Goal: Feedback & Contribution: Submit feedback/report problem

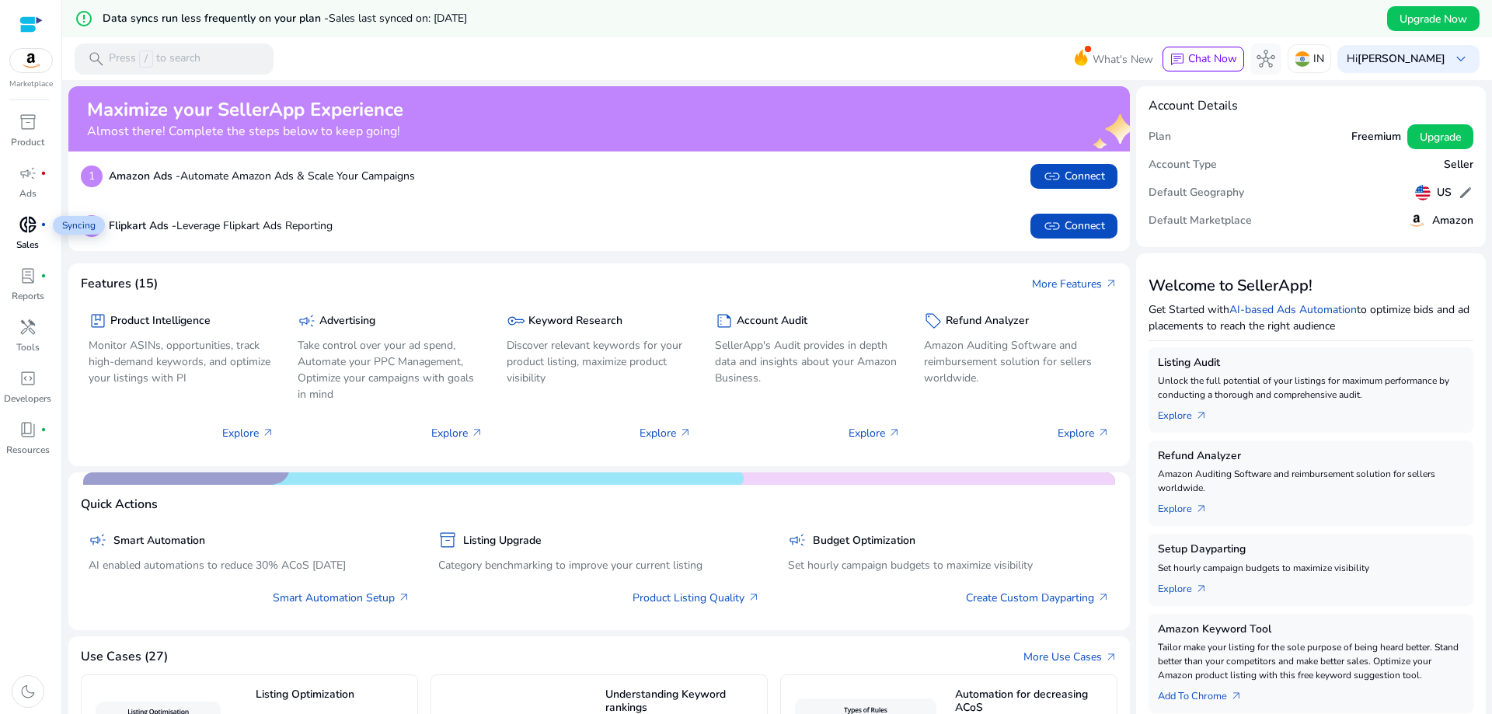
click at [29, 235] on div "donut_small fiber_manual_record" at bounding box center [28, 224] width 44 height 25
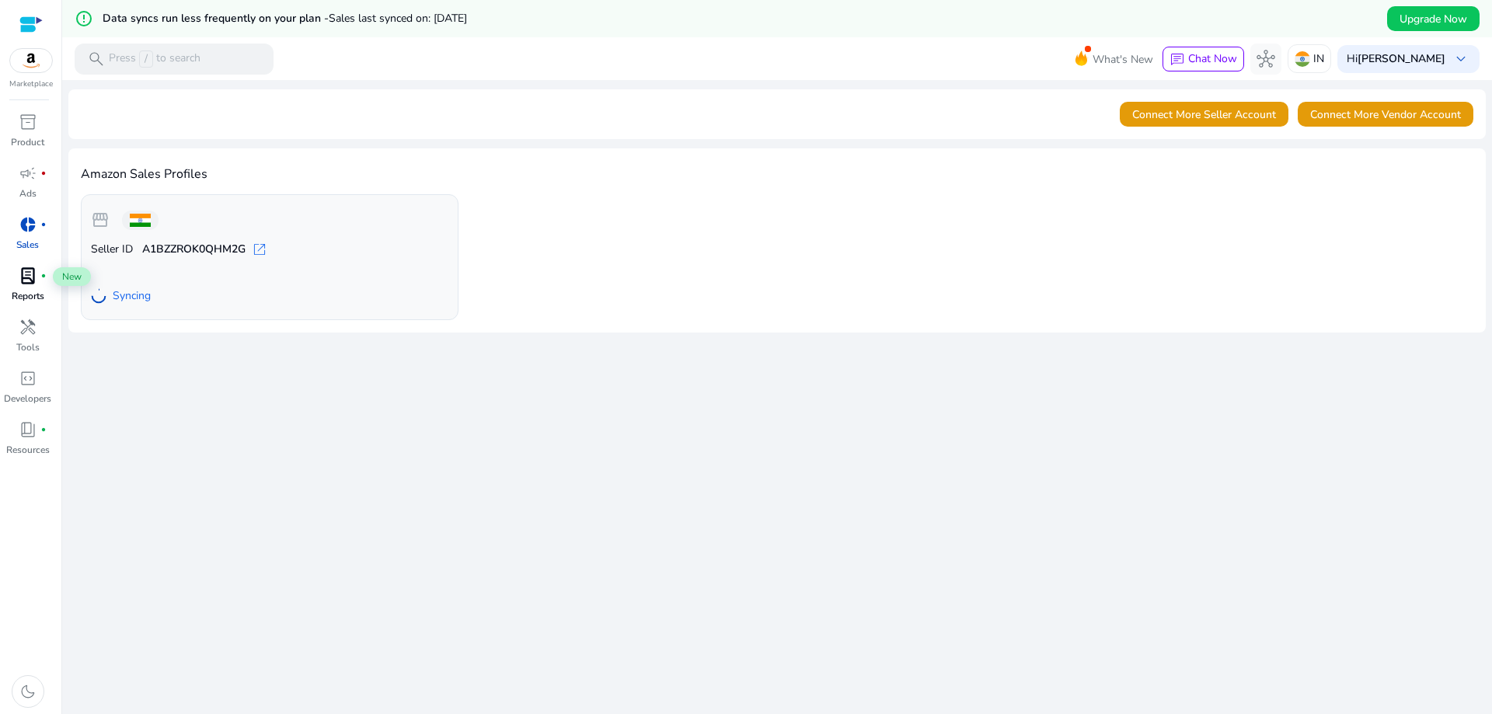
click at [26, 282] on span "lab_profile" at bounding box center [28, 276] width 19 height 19
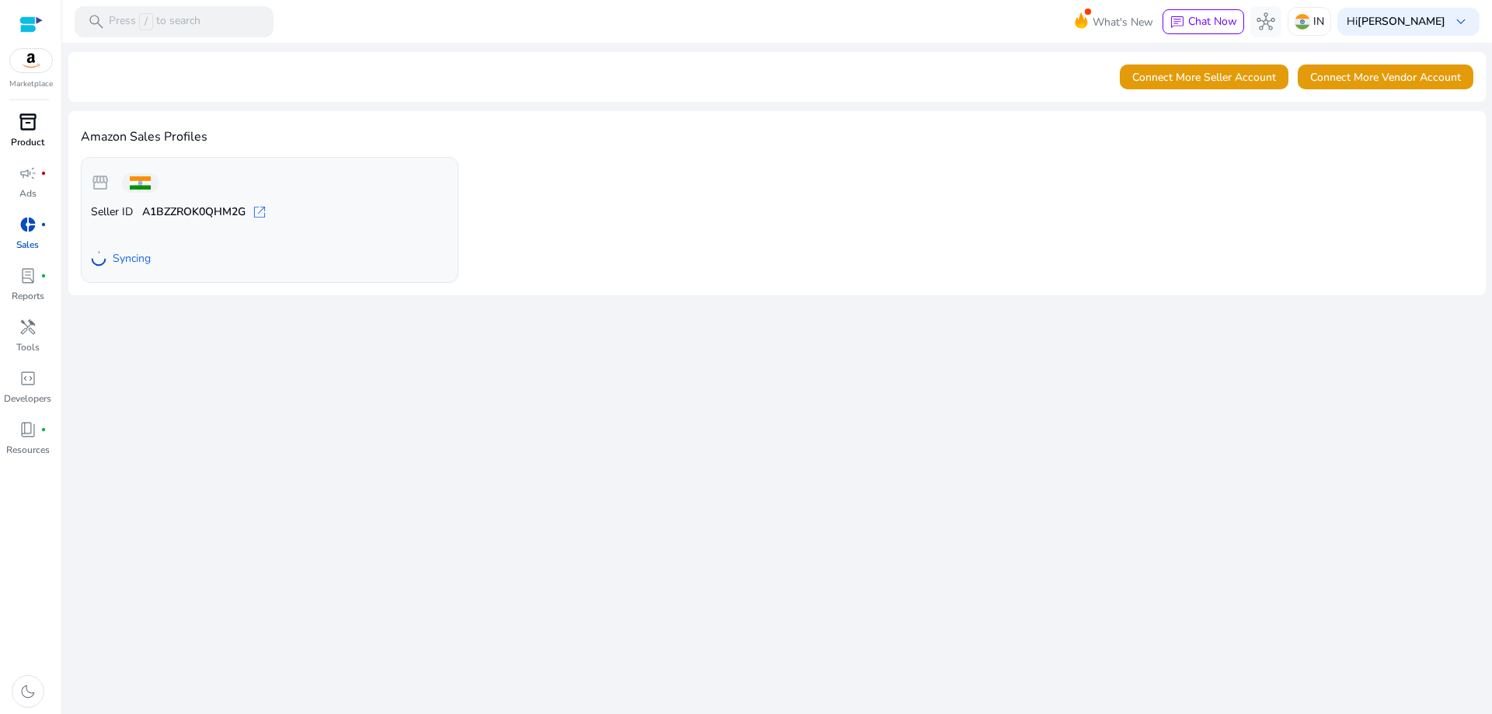
click at [16, 136] on p "Product" at bounding box center [27, 142] width 33 height 14
click at [26, 287] on div "lab_profile fiber_manual_record" at bounding box center [28, 275] width 44 height 25
click at [262, 215] on span "open_in_new" at bounding box center [260, 212] width 16 height 16
click at [37, 21] on div at bounding box center [30, 25] width 23 height 18
click at [33, 60] on img at bounding box center [31, 60] width 42 height 23
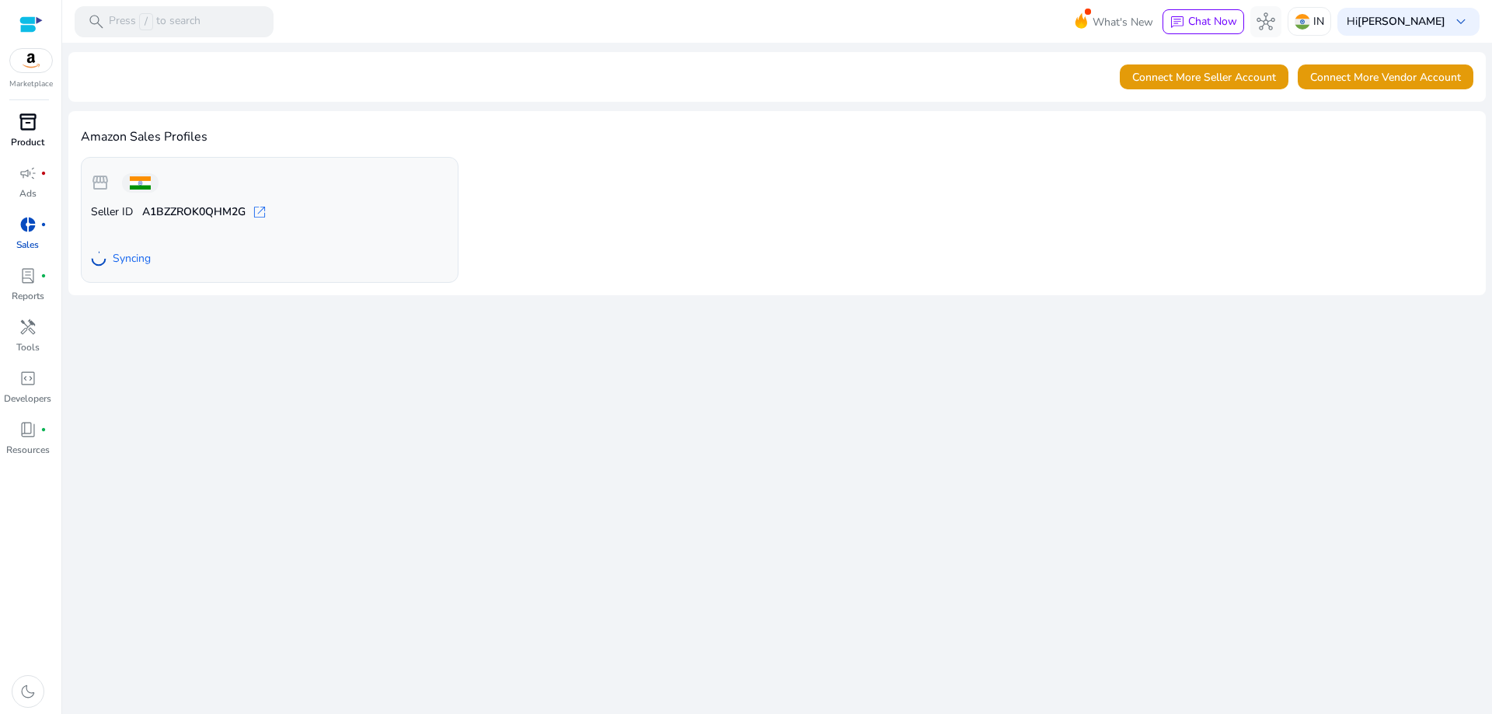
click at [31, 141] on p "Product" at bounding box center [27, 142] width 33 height 14
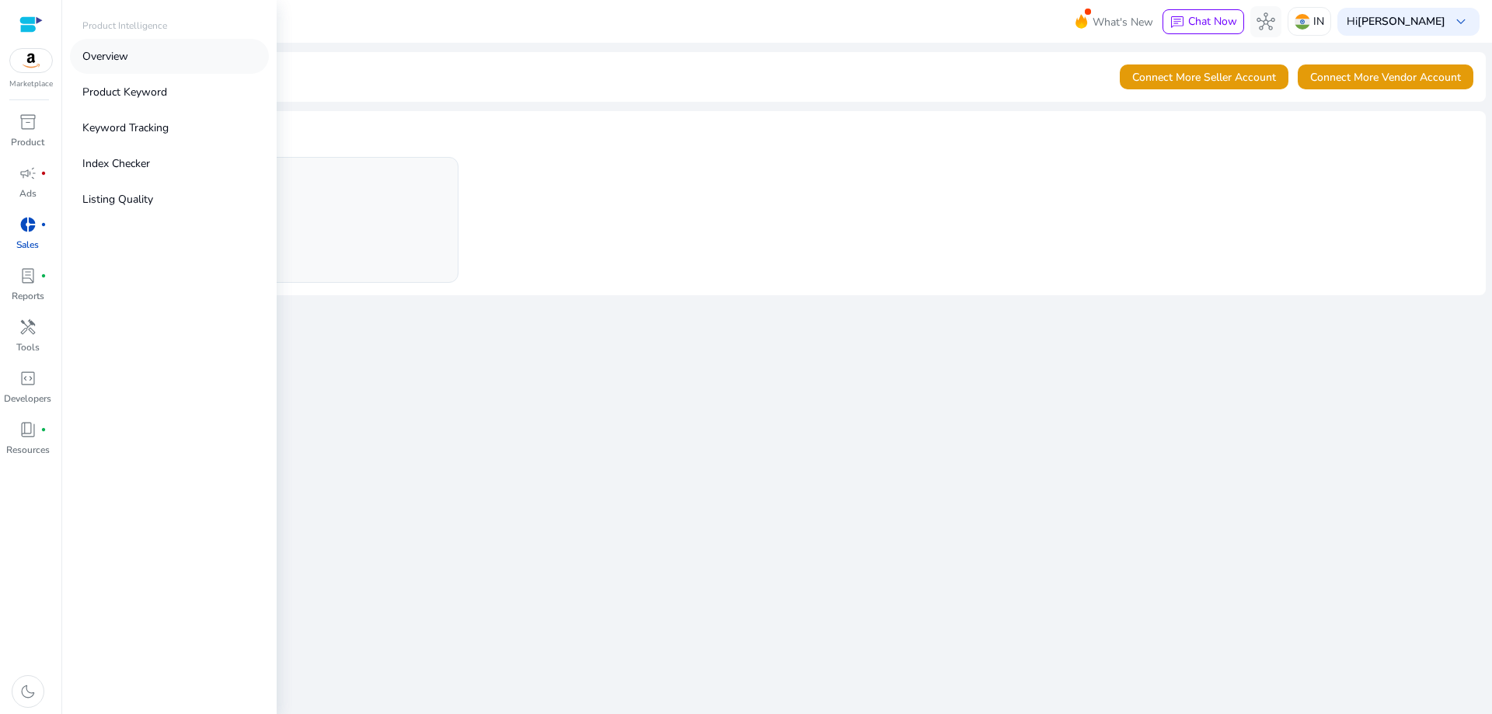
click at [116, 52] on p "Overview" at bounding box center [105, 56] width 46 height 16
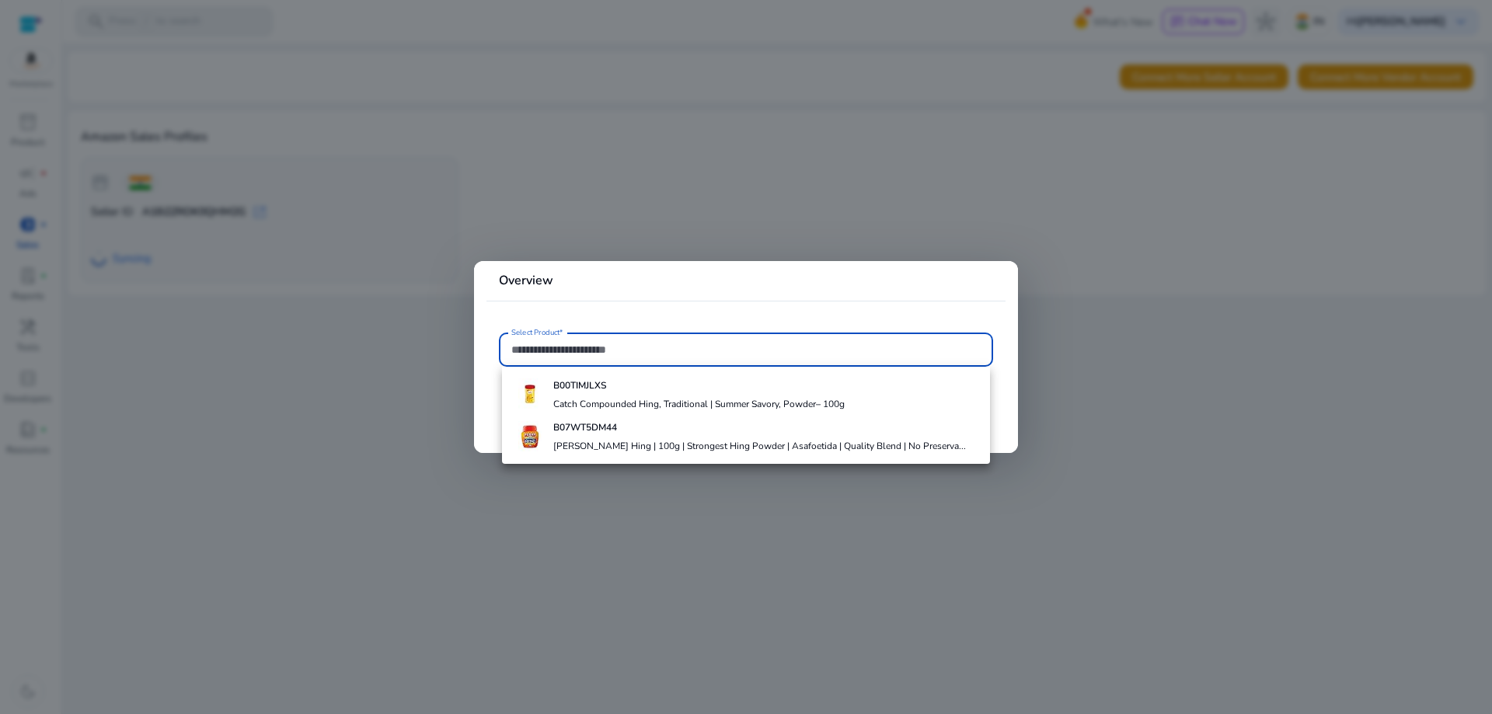
click at [564, 345] on input "Select Product*" at bounding box center [745, 349] width 469 height 17
paste input "**********"
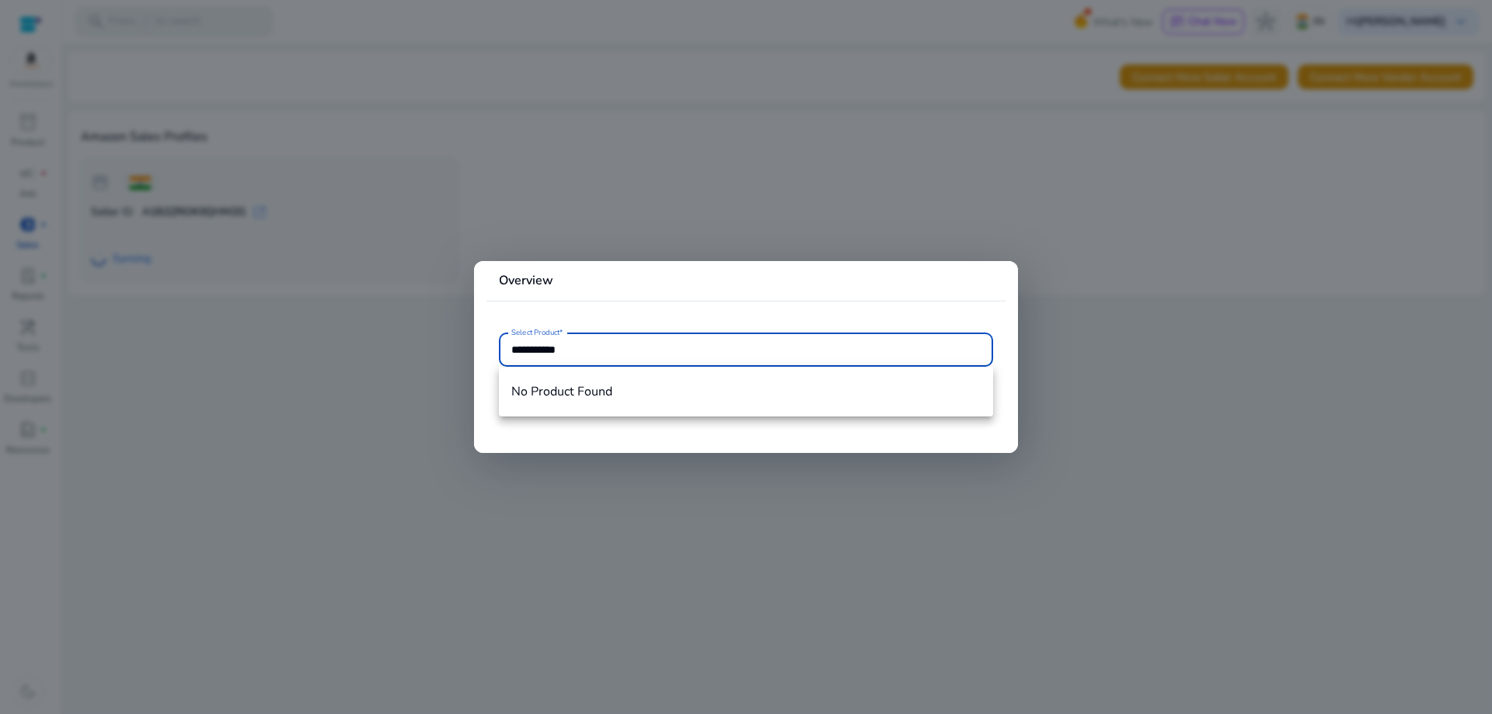
type input "**********"
click at [392, 399] on div at bounding box center [746, 357] width 1492 height 714
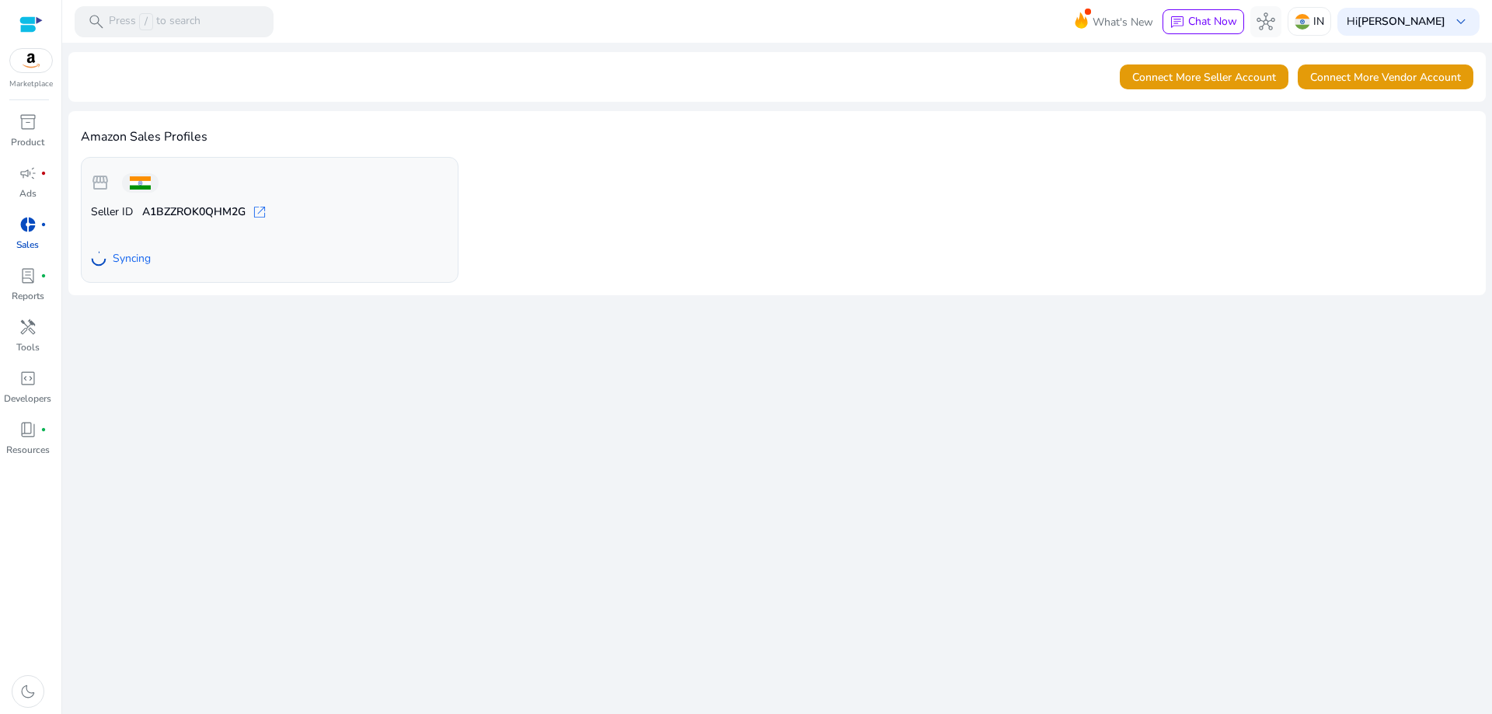
click at [392, 399] on div "We are getting things ready for you... Connect More Seller Account Connect More…" at bounding box center [777, 378] width 1418 height 671
click at [32, 274] on span "lab_profile" at bounding box center [28, 276] width 19 height 19
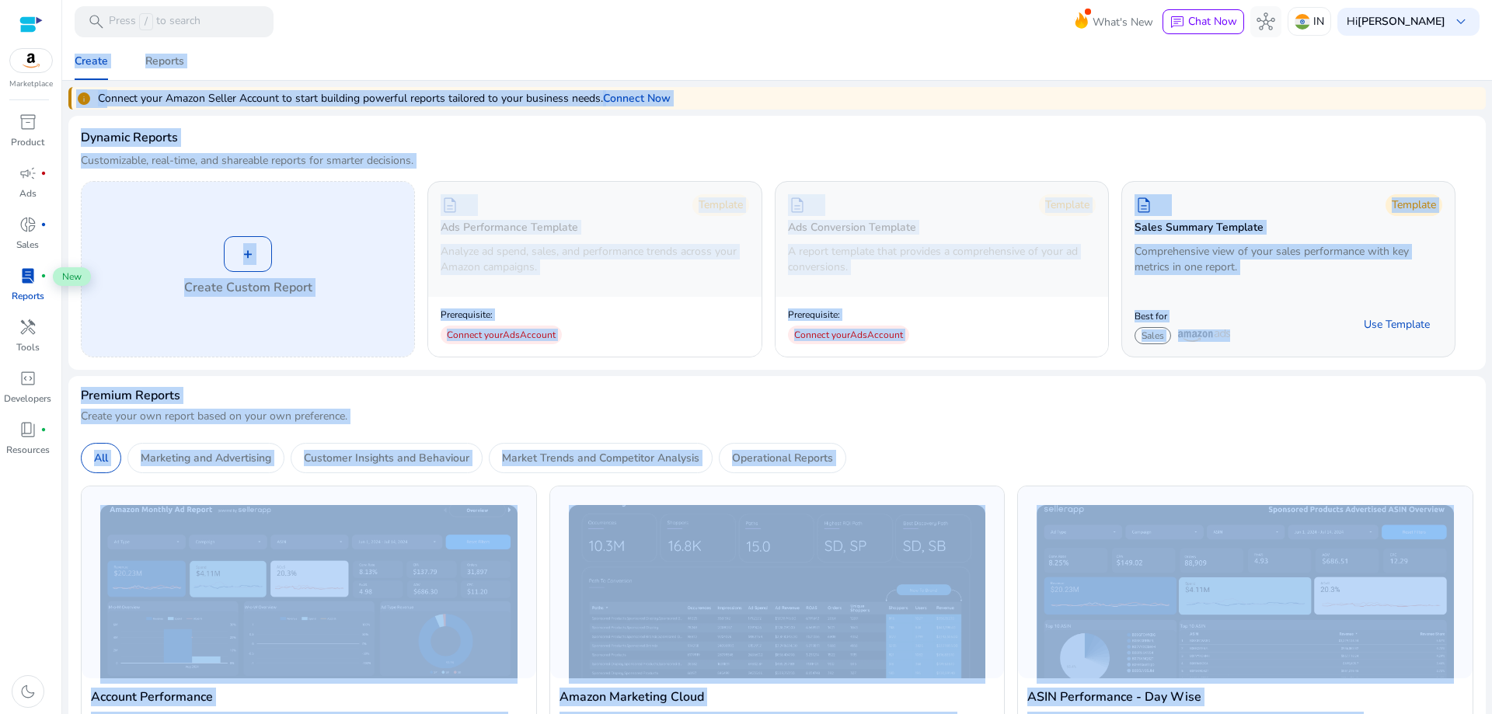
click at [347, 312] on div "+ Create Custom Report" at bounding box center [248, 269] width 333 height 175
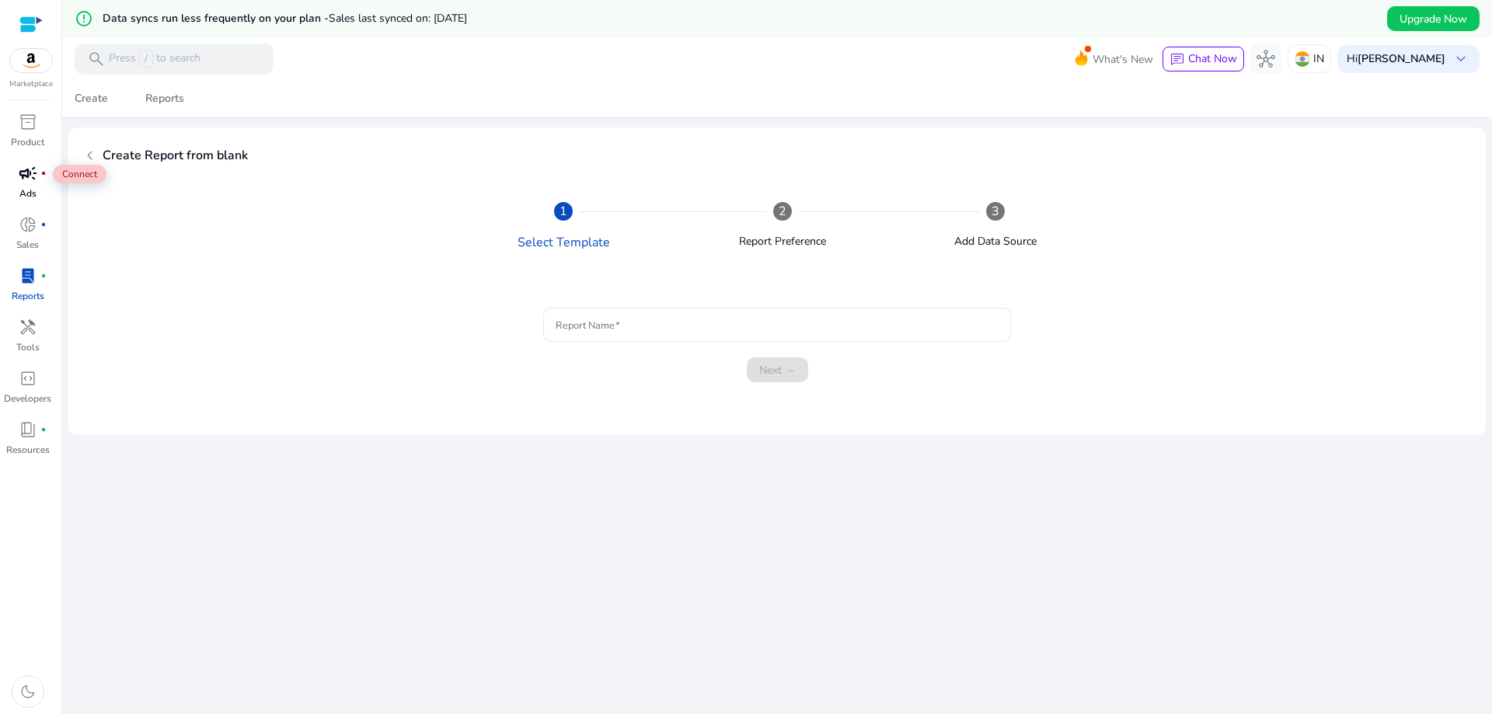
click at [27, 183] on span "campaign" at bounding box center [28, 173] width 19 height 19
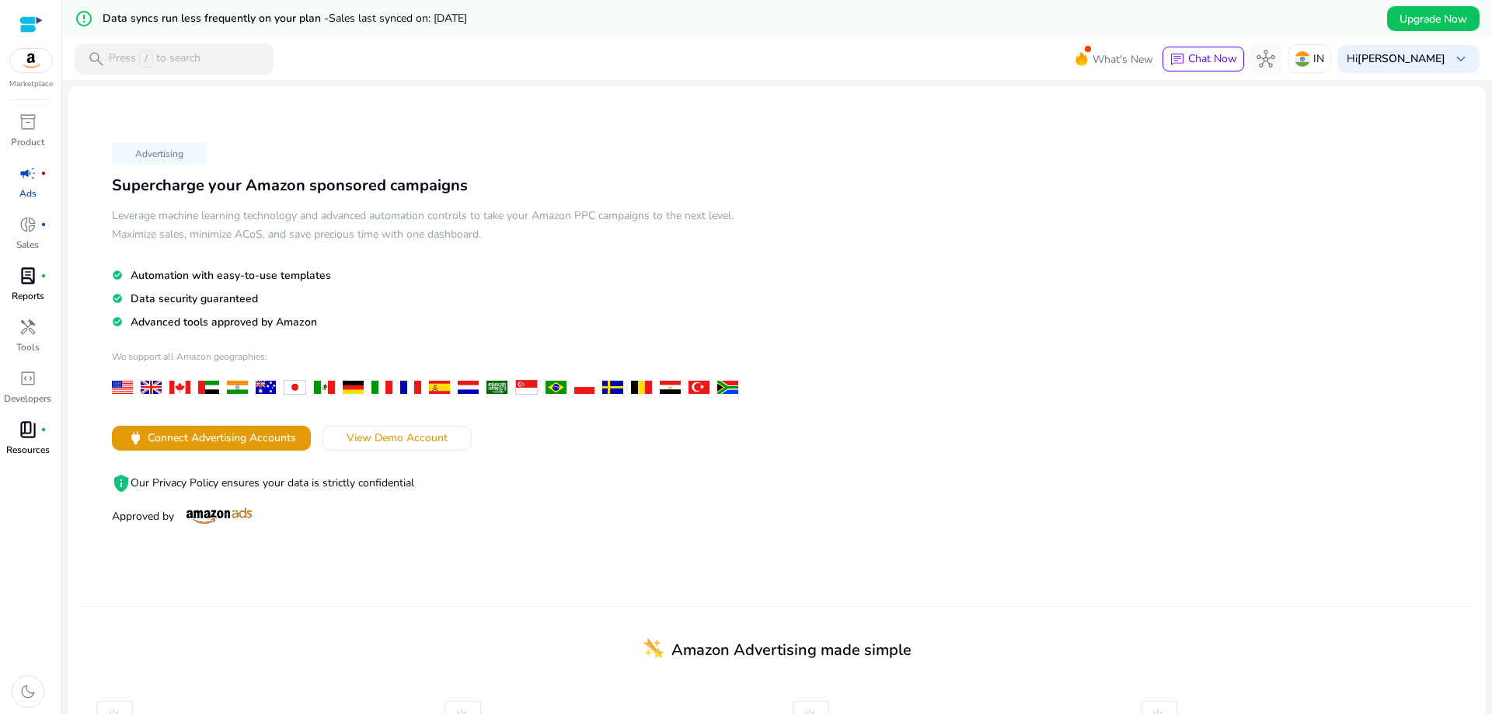
click at [33, 432] on span "book_4" at bounding box center [28, 429] width 19 height 19
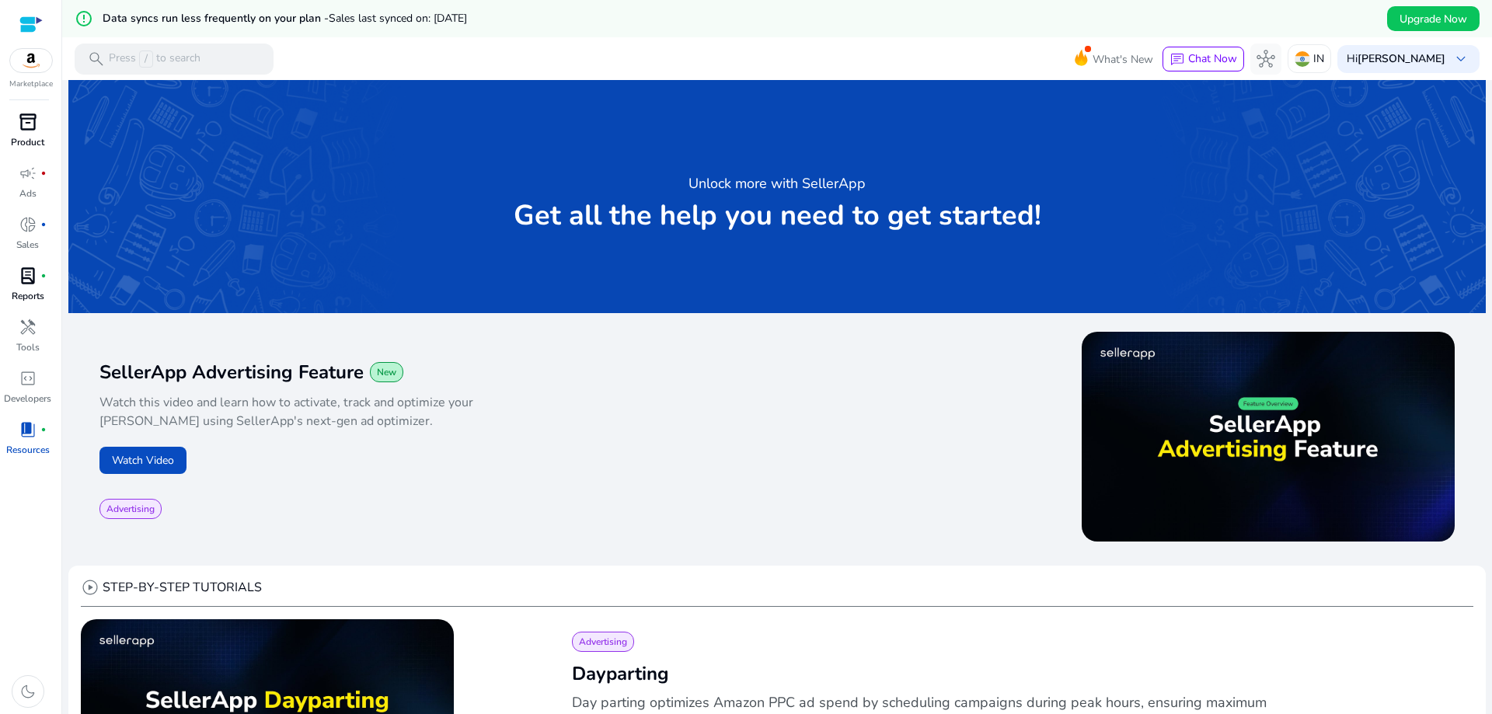
click at [31, 128] on span "inventory_2" at bounding box center [28, 122] width 19 height 19
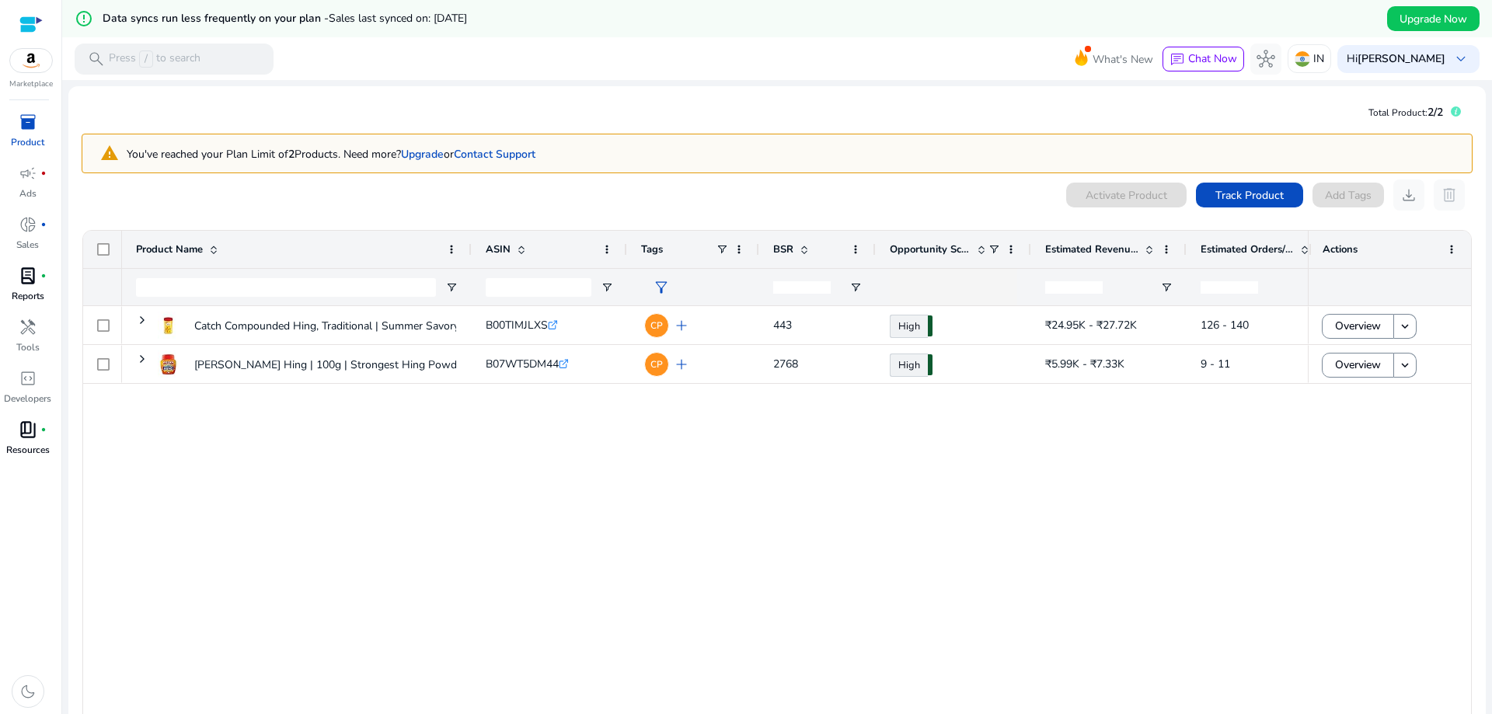
click at [462, 534] on div "Catch Compounded Hing, Traditional | Summer Savory, Powder– 100g... B00TIMJLXS …" at bounding box center [715, 537] width 1186 height 462
click at [1166, 253] on span at bounding box center [1166, 249] width 12 height 12
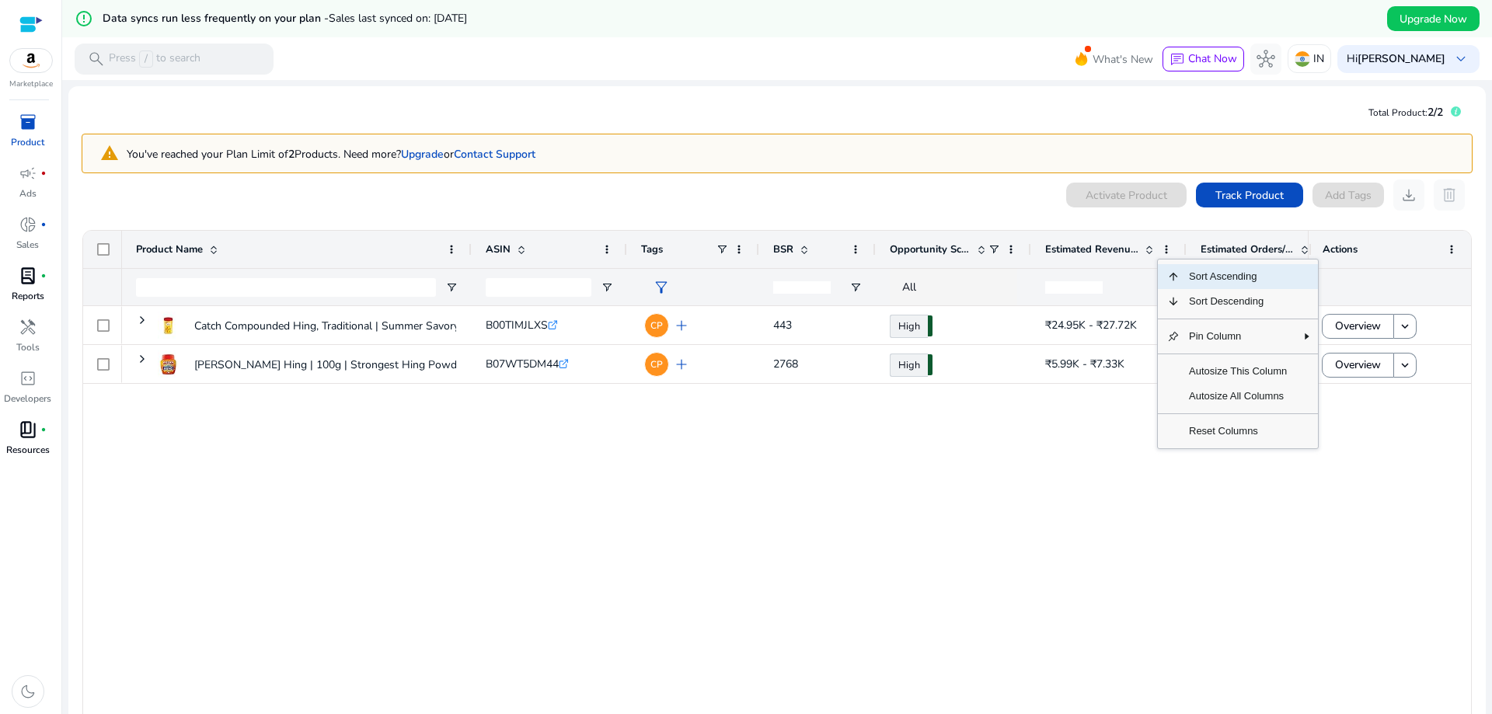
click at [1110, 247] on span "Estimated Revenue/Day" at bounding box center [1091, 249] width 93 height 14
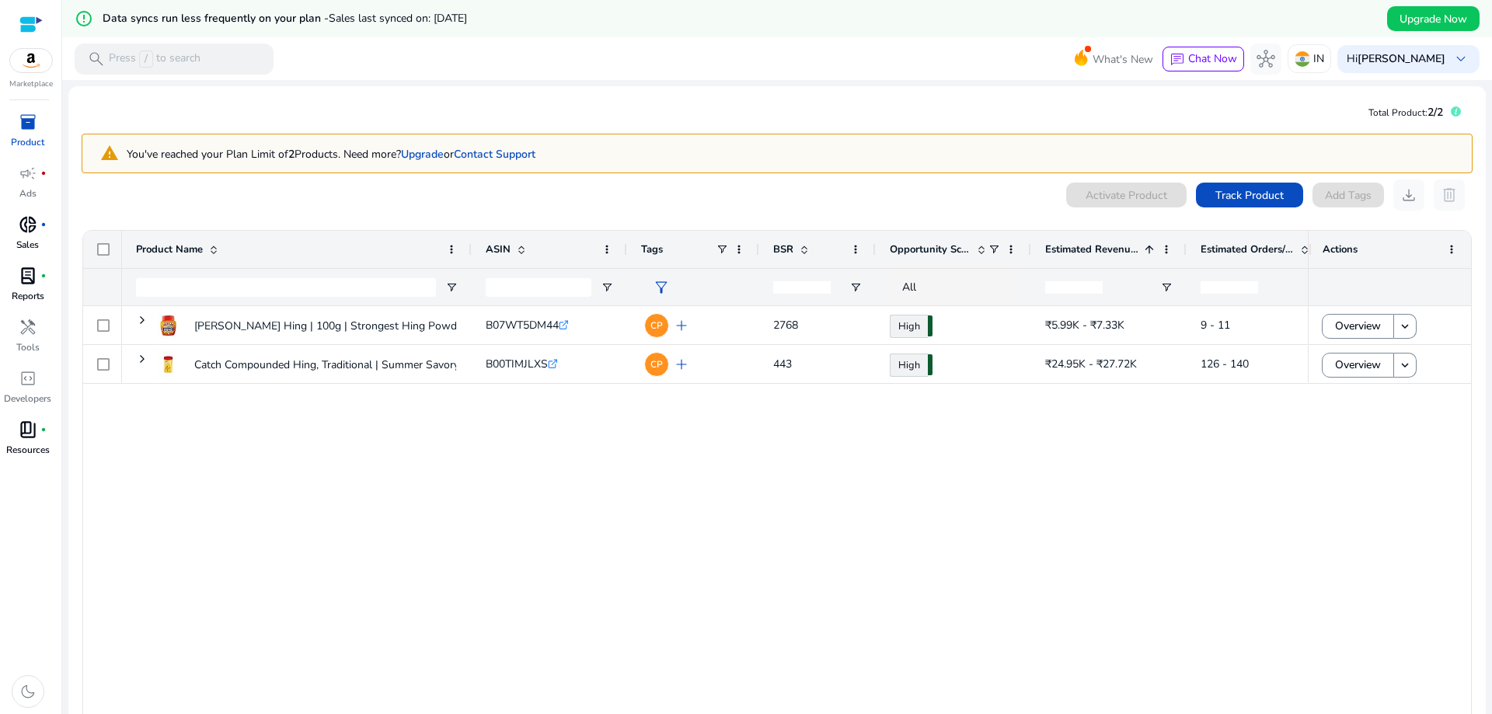
click at [20, 238] on p "Sales" at bounding box center [27, 245] width 23 height 14
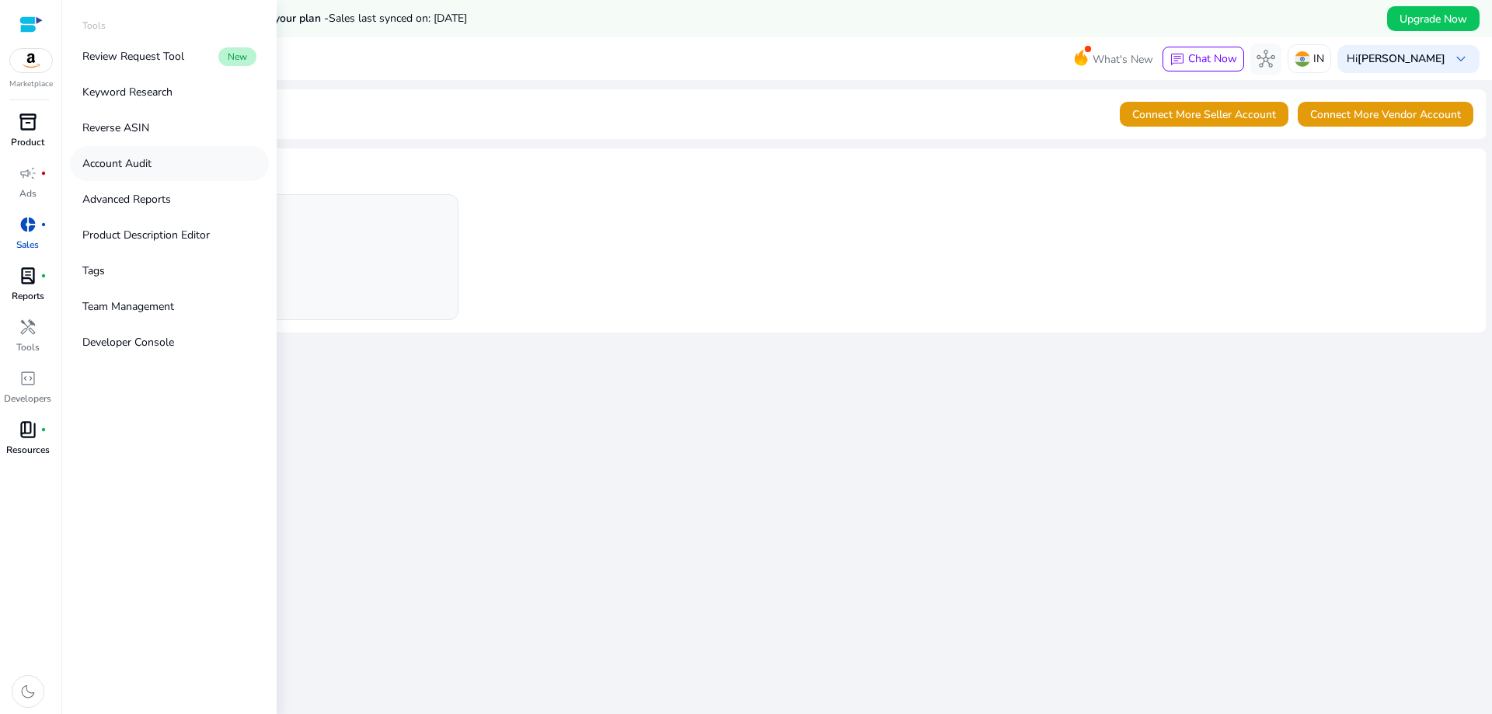
click at [139, 164] on p "Account Audit" at bounding box center [116, 163] width 69 height 16
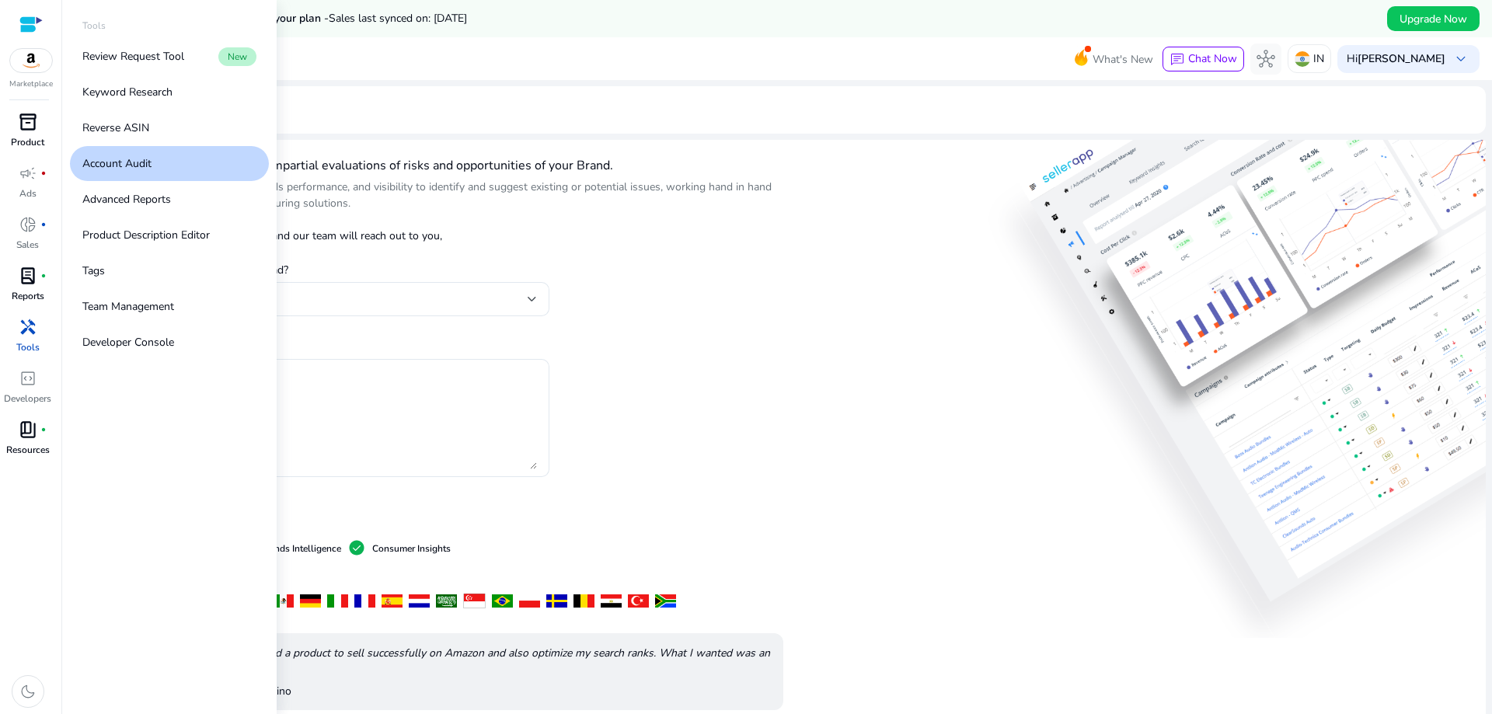
click at [139, 164] on p "Account Audit" at bounding box center [116, 163] width 69 height 16
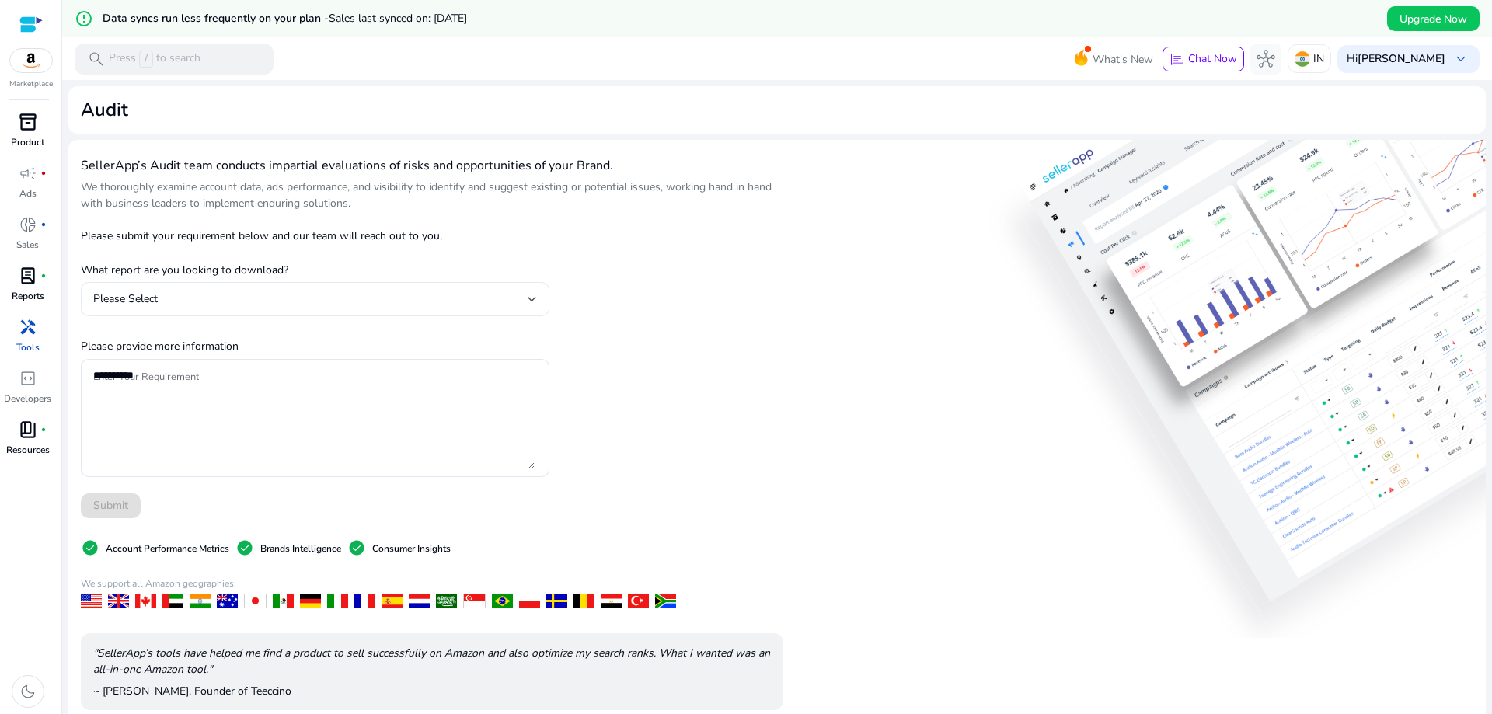
click at [407, 309] on div "Please Select" at bounding box center [315, 299] width 444 height 19
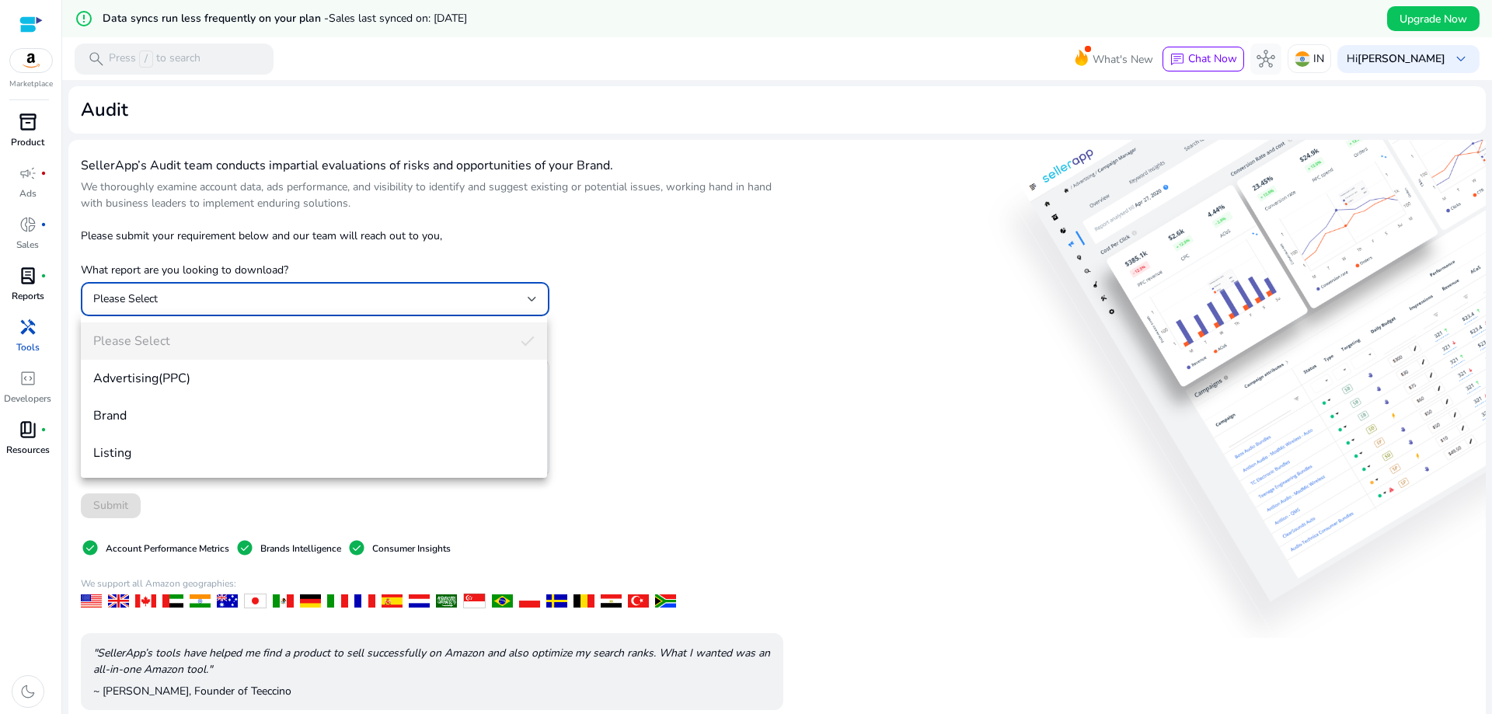
click at [390, 477] on div "Please Select Advertising(PPC) Brand Listing" at bounding box center [314, 397] width 466 height 162
click at [385, 462] on span "Listing" at bounding box center [313, 453] width 441 height 17
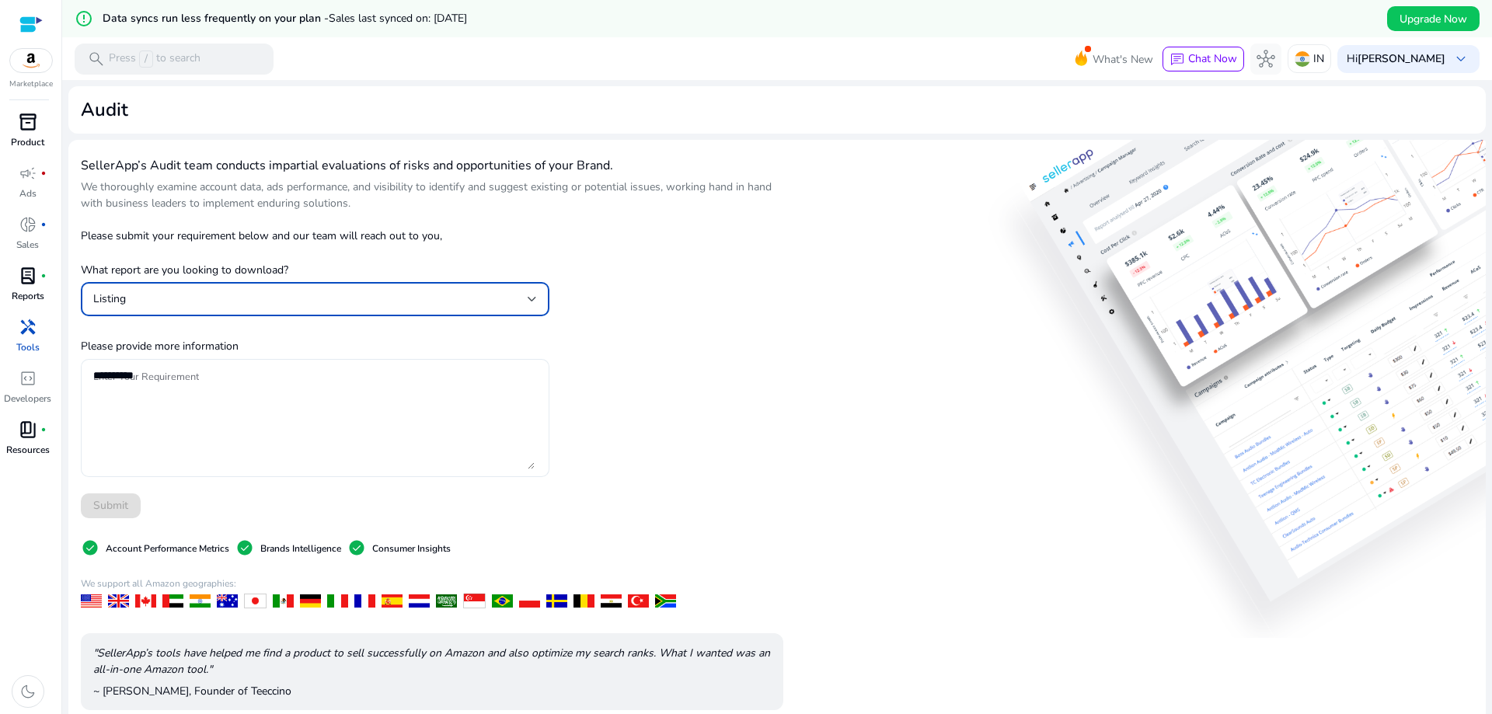
click at [465, 417] on textarea "Enter Your Requirement" at bounding box center [313, 418] width 441 height 103
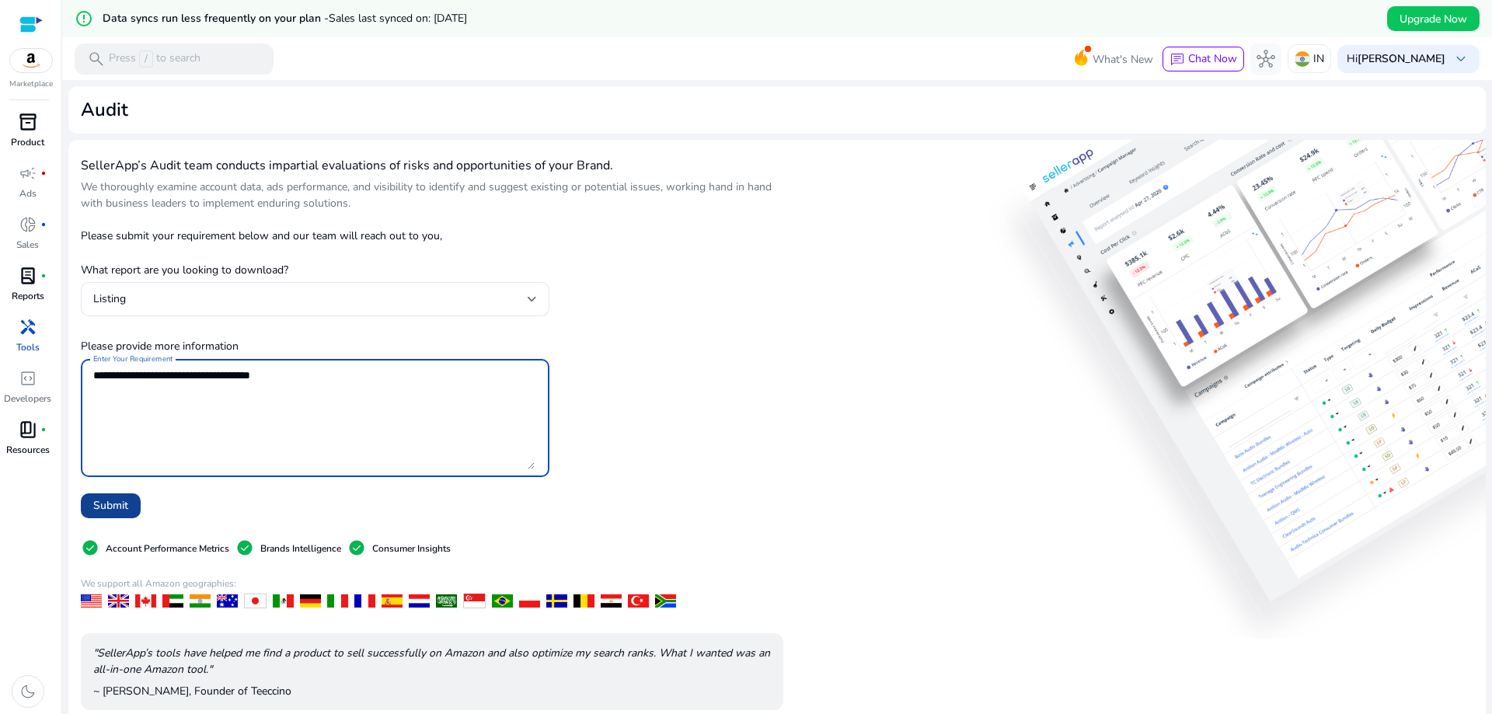
type textarea "**********"
click at [108, 503] on span "Submit" at bounding box center [110, 505] width 35 height 16
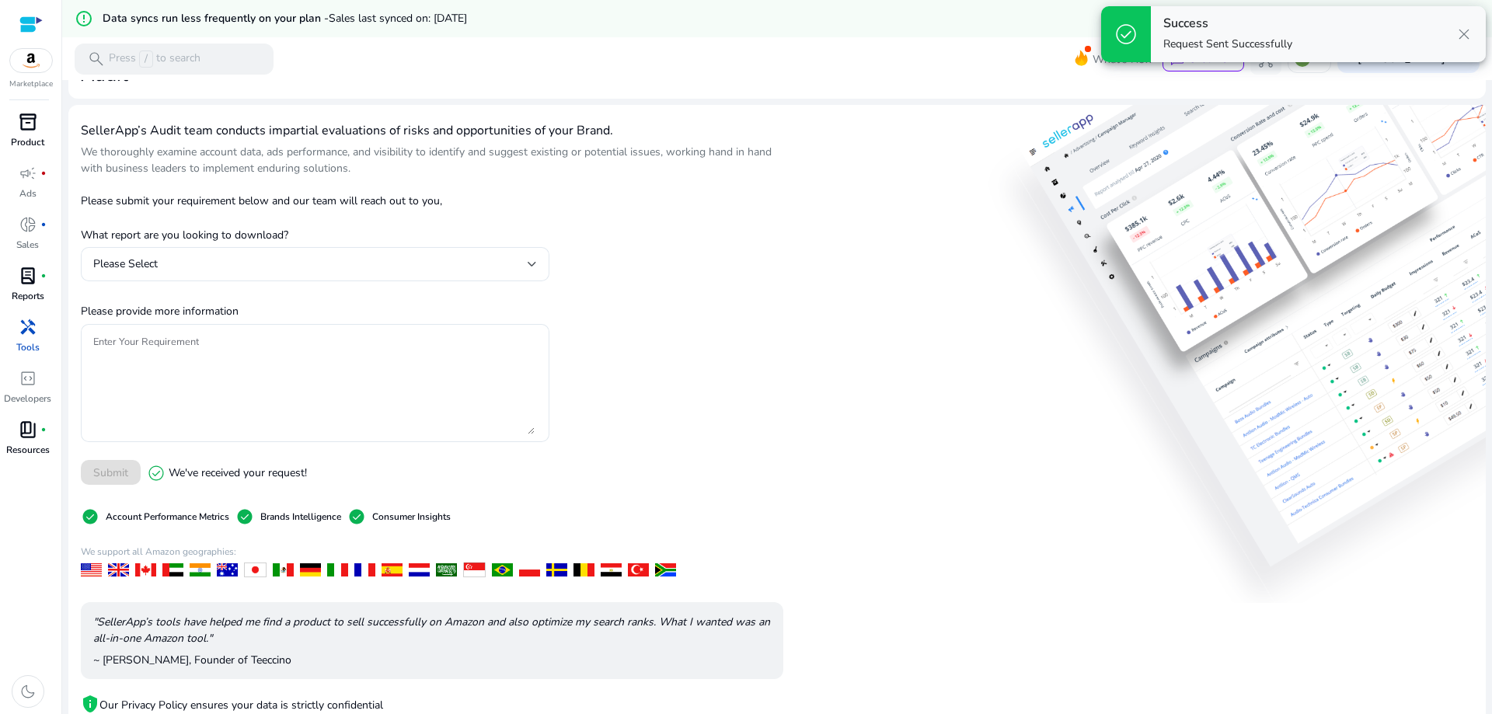
scroll to position [129, 0]
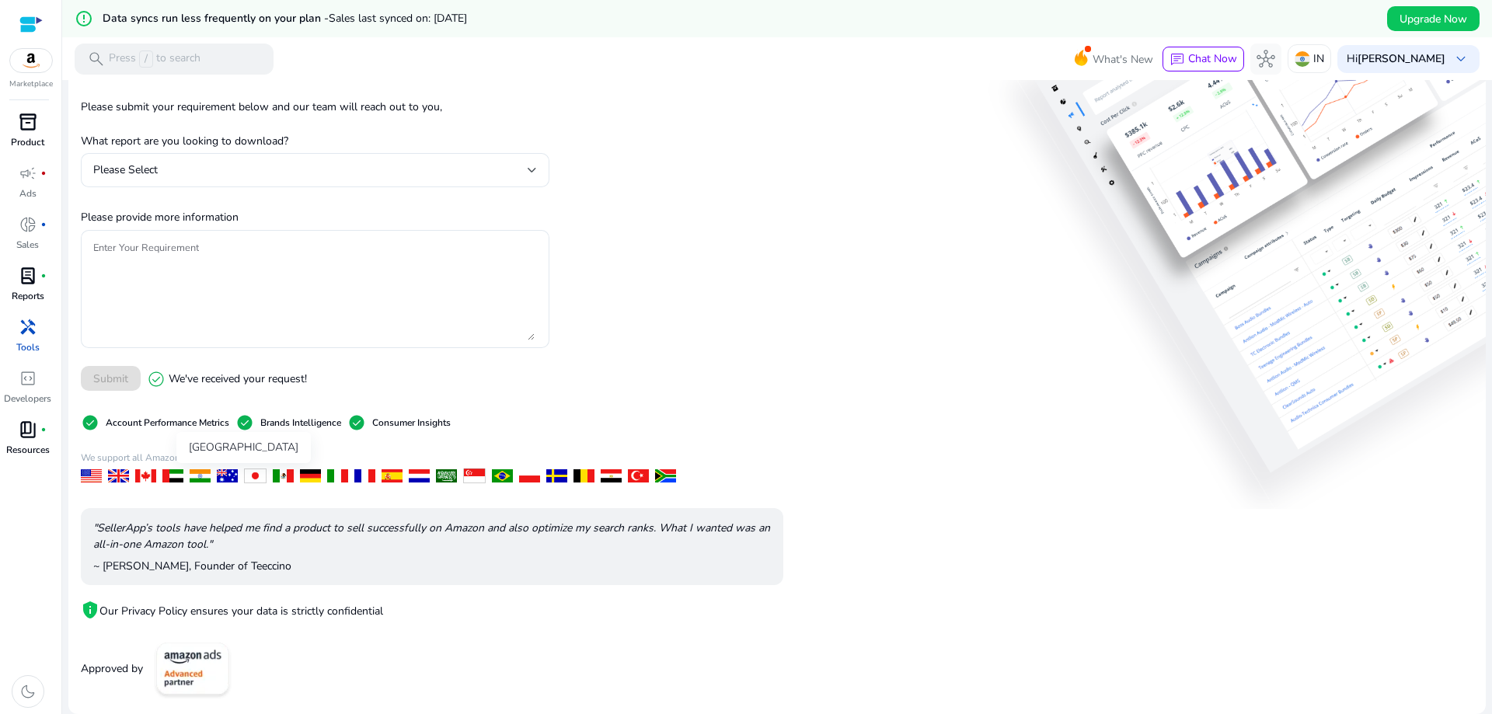
click at [201, 478] on div at bounding box center [200, 475] width 21 height 13
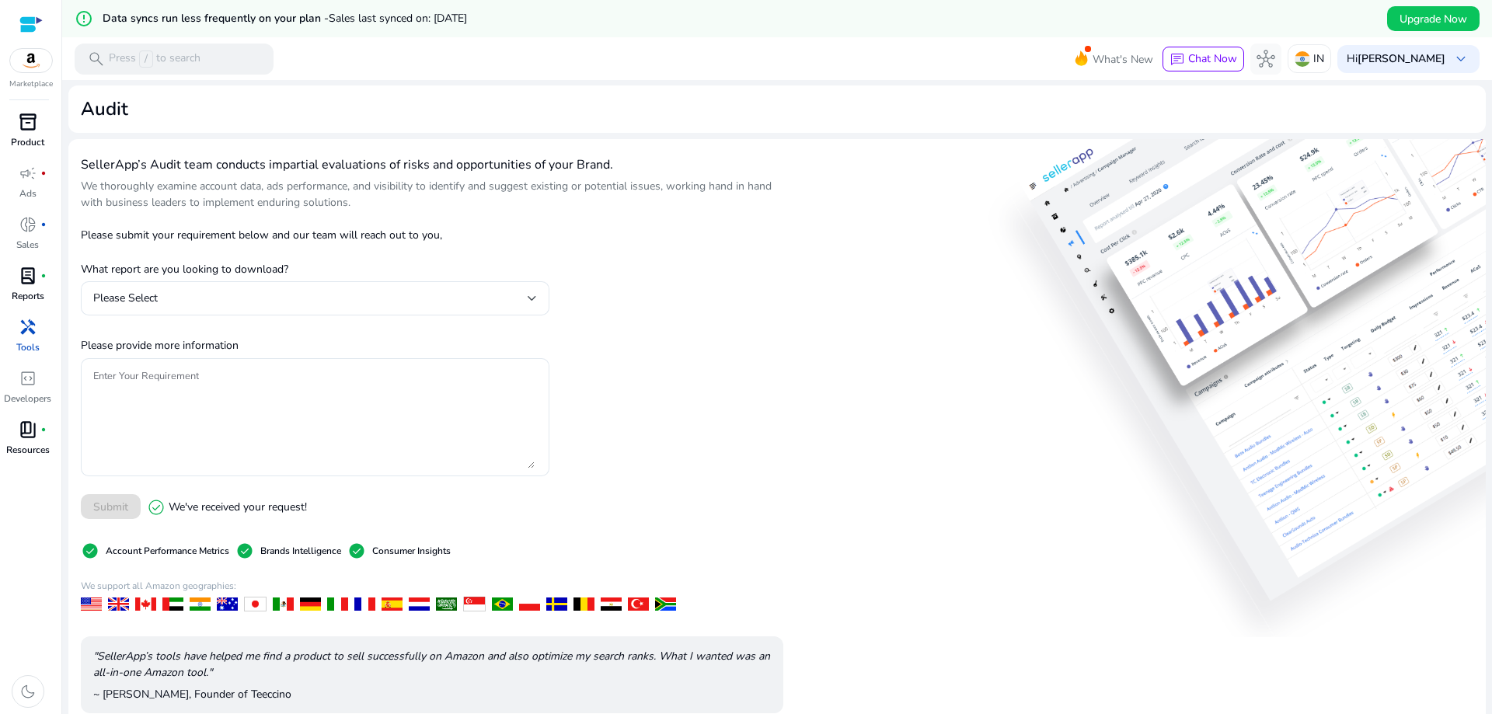
scroll to position [0, 0]
drag, startPoint x: 676, startPoint y: 226, endPoint x: 625, endPoint y: 205, distance: 55.4
click at [625, 205] on p "We thoroughly examine account data, ads performance, and visibility to identify…" at bounding box center [432, 195] width 703 height 33
click at [15, 194] on link "campaign fiber_manual_record Ads" at bounding box center [27, 186] width 55 height 51
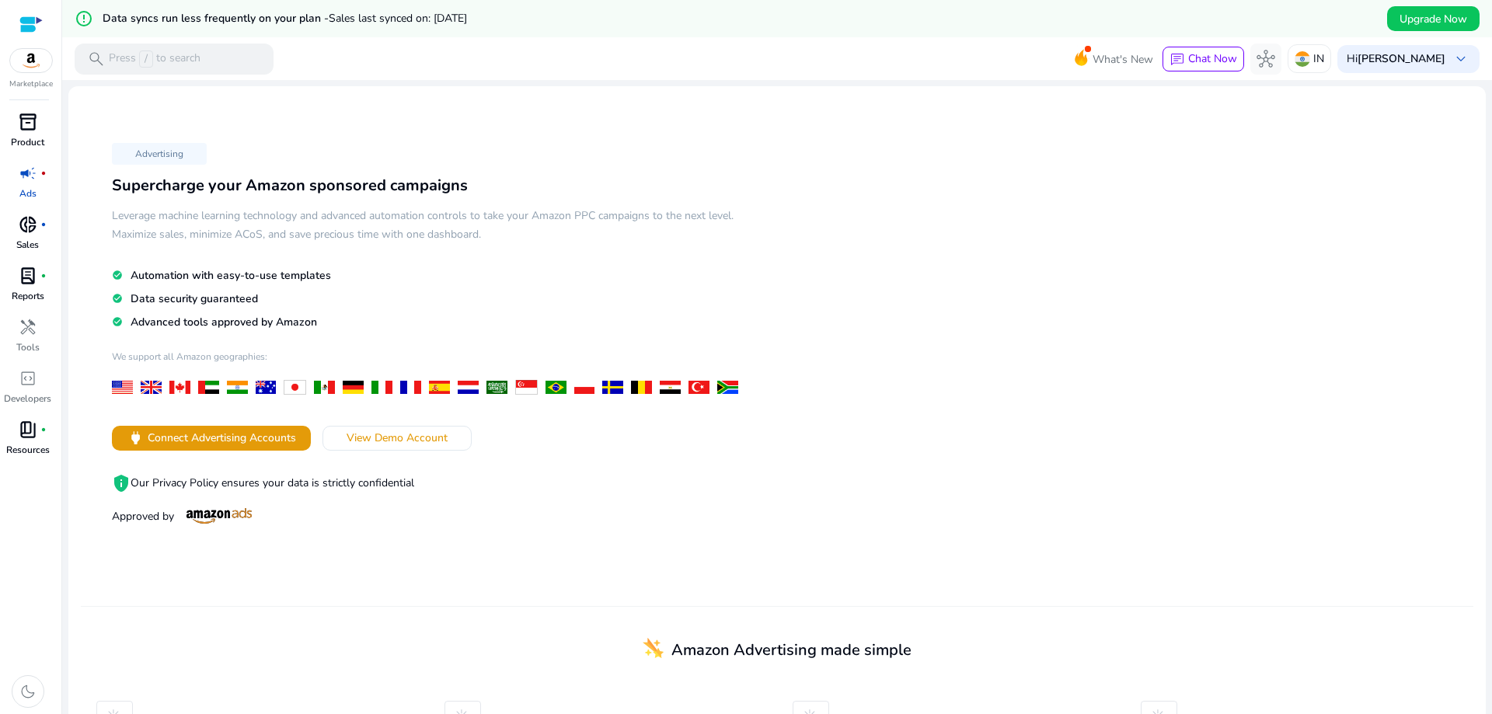
click at [29, 226] on span "donut_small" at bounding box center [28, 224] width 19 height 19
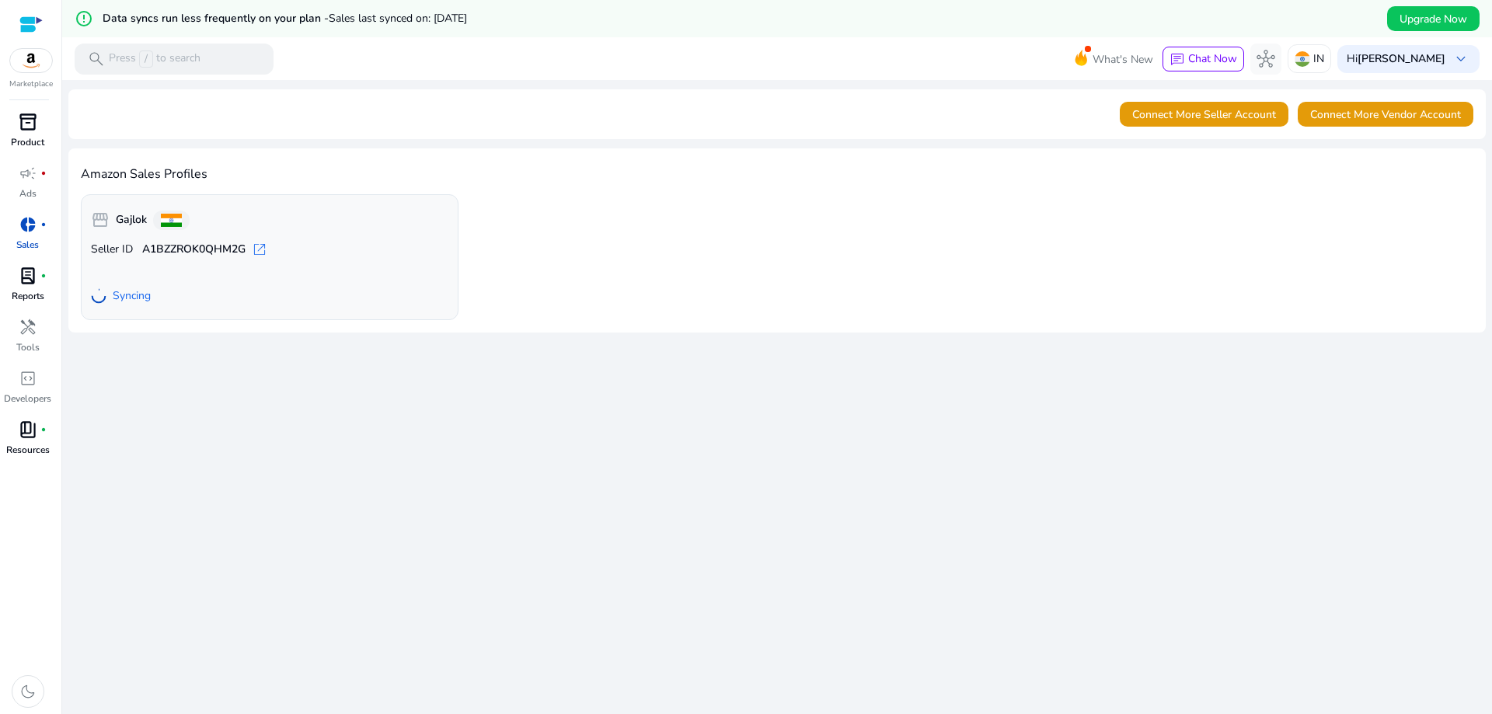
click at [88, 19] on mat-icon "error_outline" at bounding box center [84, 18] width 19 height 19
click at [138, 21] on h5 "Data syncs run less frequently on your plan - Sales last synced on: Aug 13, 2025" at bounding box center [285, 18] width 365 height 13
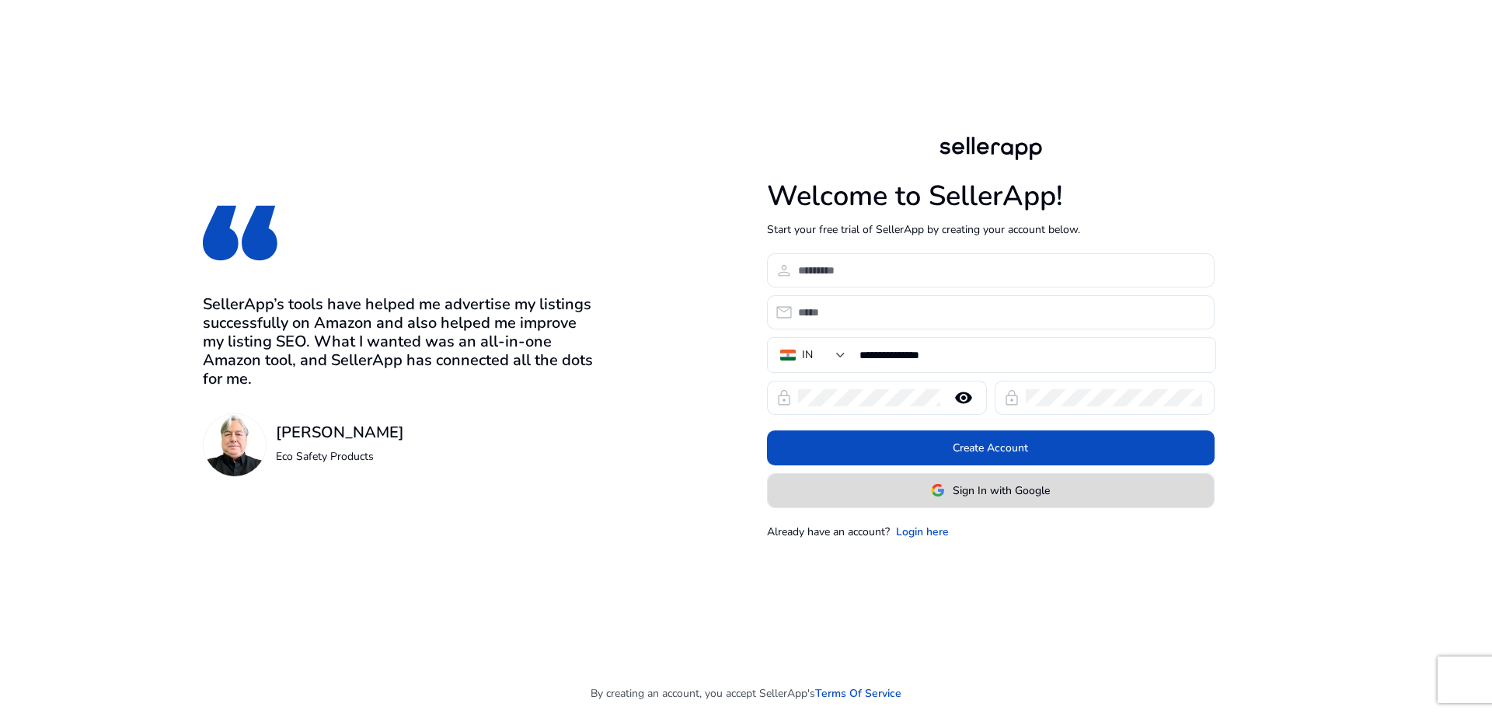
click at [1006, 490] on span "Sign In with Google" at bounding box center [1001, 491] width 97 height 16
